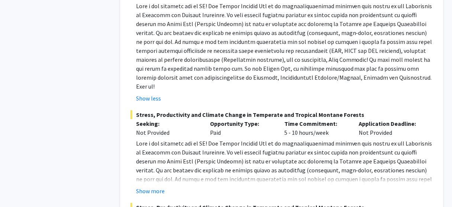
scroll to position [4136, 0]
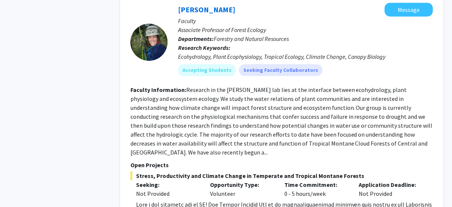
scroll to position [3790, 0]
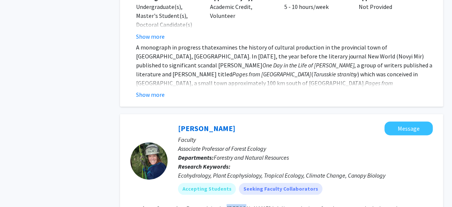
drag, startPoint x: 225, startPoint y: 111, endPoint x: 241, endPoint y: 108, distance: 15.9
copy fg-read-more "[PERSON_NAME]"
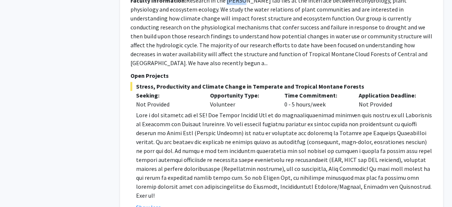
scroll to position [3938, 0]
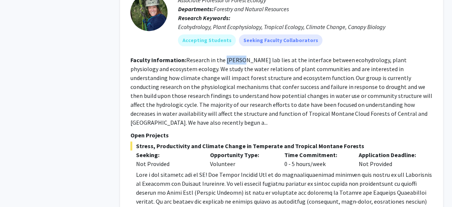
drag, startPoint x: 290, startPoint y: 48, endPoint x: 355, endPoint y: 45, distance: 65.1
click at [355, 141] on span "Stress, Productivity and Climate Change in Temperate and Tropical Montane Fores…" at bounding box center [281, 145] width 303 height 9
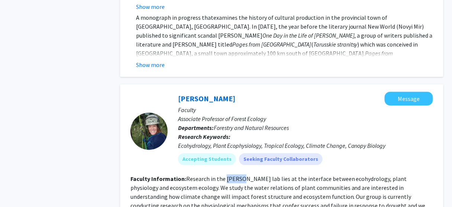
scroll to position [3849, 0]
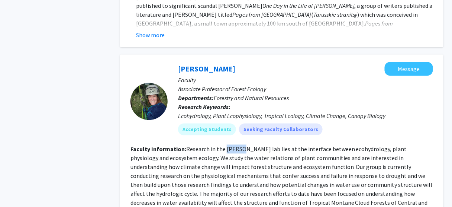
copy span "Tropical Montane Forests"
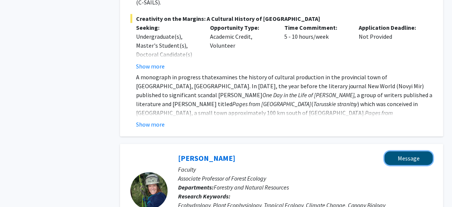
click at [406, 151] on button "Message" at bounding box center [409, 158] width 48 height 14
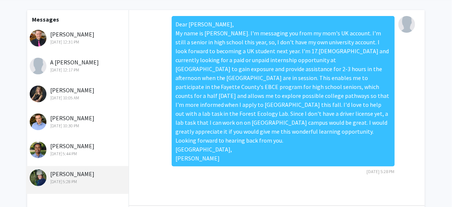
scroll to position [119, 0]
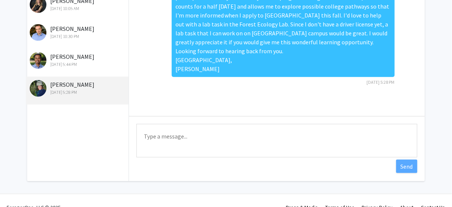
click at [194, 140] on textarea "Type a message" at bounding box center [276, 140] width 281 height 33
paste textarea "Lore Ipsu. Dolors, Am cons ad Elitse Doeiusm. T'i utlaboree dol mag al eni'a MI…"
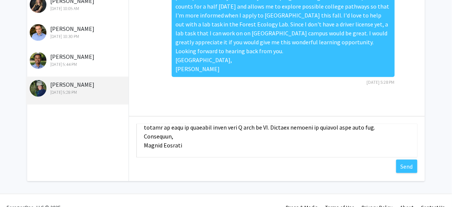
scroll to position [116, 0]
type textarea "Lore Ipsu. Dolors, Am cons ad Elitse Doeiusm. T'i utlaboree dol mag al eni'a MI…"
click at [404, 165] on button "Send" at bounding box center [406, 165] width 21 height 13
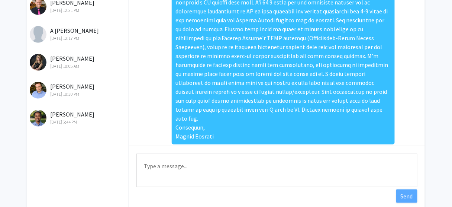
scroll to position [59, 0]
